Goal: Navigation & Orientation: Understand site structure

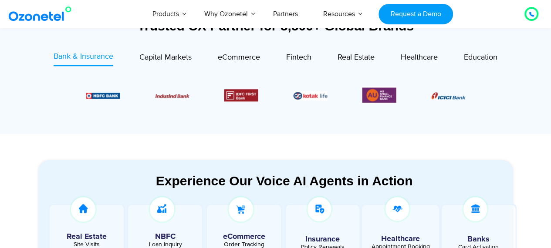
scroll to position [331, 0]
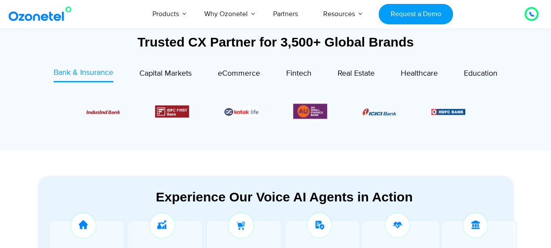
click at [293, 149] on div "Trusted CX Partner for 3,500+ Global Brands Bank & Insurance Capital Markets" at bounding box center [276, 82] width 484 height 138
click at [173, 76] on span "Capital Markets" at bounding box center [165, 74] width 52 height 10
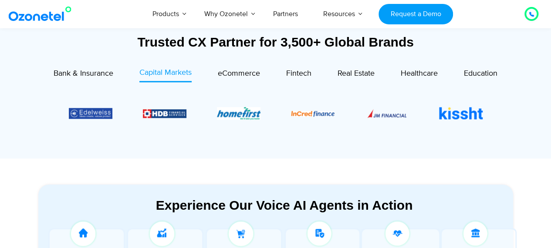
click at [242, 123] on div "Image Carousel" at bounding box center [276, 113] width 414 height 44
click at [228, 69] on span "eCommerce" at bounding box center [239, 74] width 42 height 10
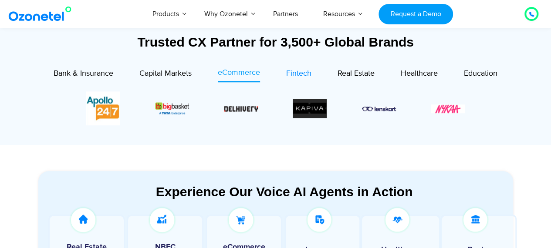
click at [295, 80] on link "Fintech" at bounding box center [298, 74] width 25 height 15
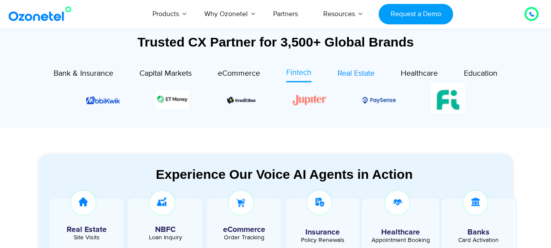
click at [350, 81] on link "Real Estate" at bounding box center [356, 74] width 37 height 15
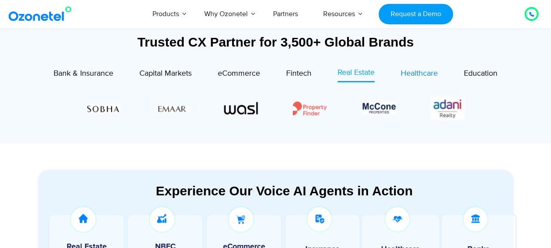
click at [422, 67] on link "Healthcare" at bounding box center [419, 74] width 37 height 15
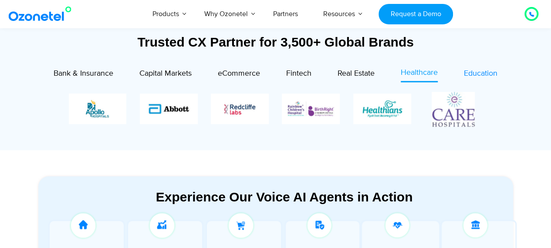
click at [485, 78] on div "Education" at bounding box center [481, 74] width 34 height 12
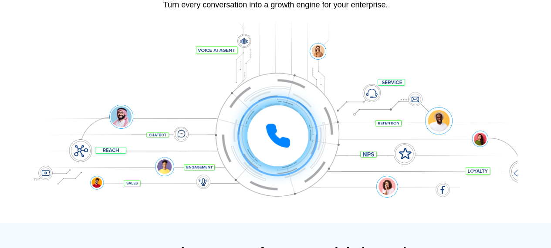
scroll to position [0, 0]
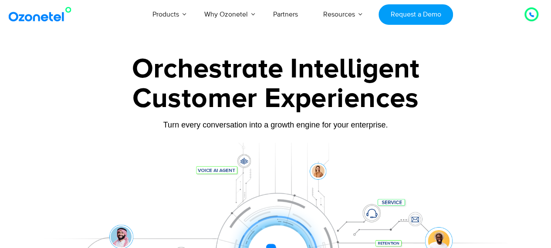
click at [528, 19] on div at bounding box center [531, 14] width 10 height 10
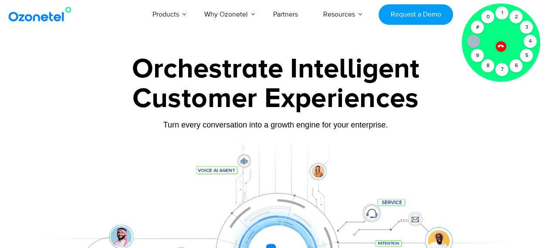
scroll to position [2, 0]
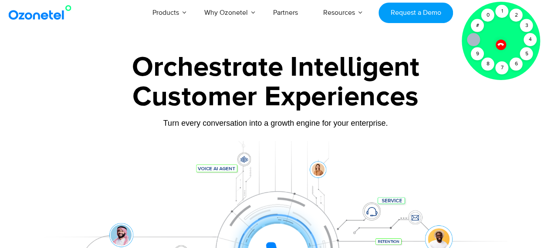
click at [500, 43] on icon at bounding box center [500, 44] width 6 height 6
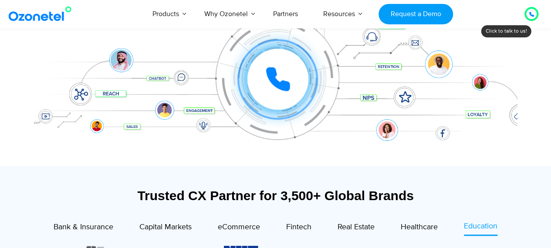
scroll to position [176, 0]
click at [272, 81] on icon at bounding box center [278, 80] width 22 height 22
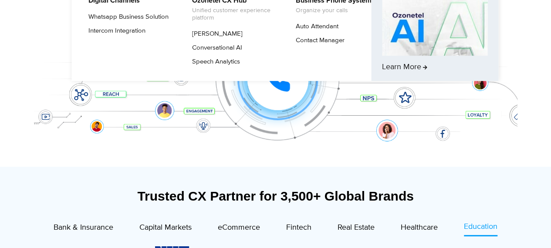
scroll to position [0, 0]
